Goal: Navigation & Orientation: Understand site structure

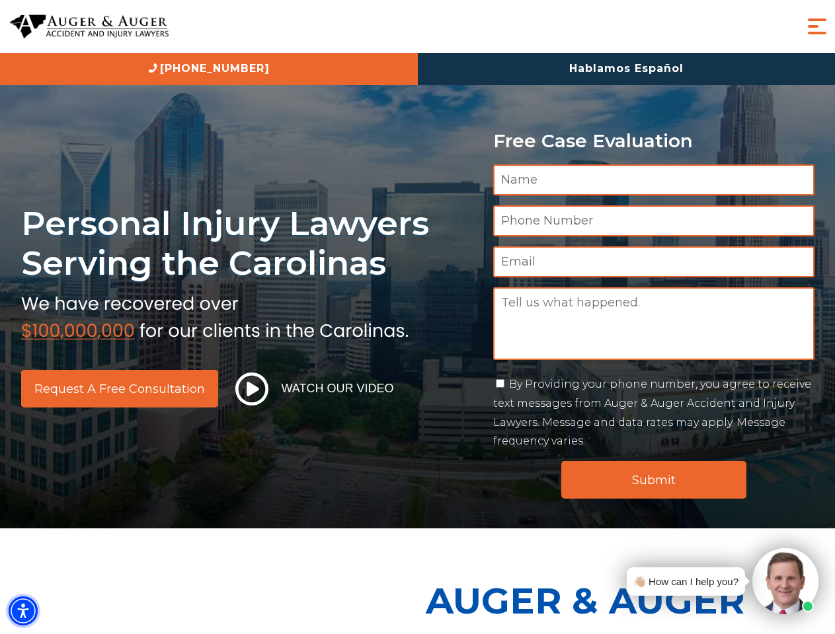
click at [23, 611] on img "Accessibility Menu" at bounding box center [23, 611] width 29 height 29
